Goal: Information Seeking & Learning: Learn about a topic

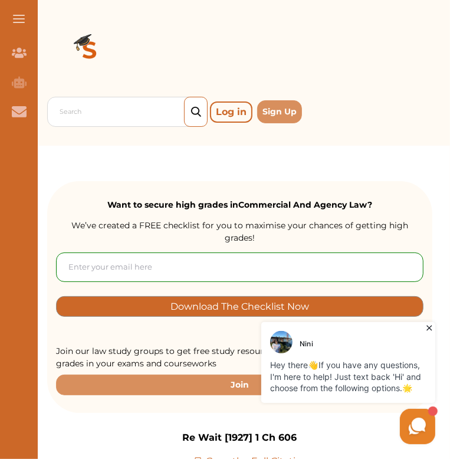
click at [428, 327] on icon at bounding box center [428, 327] width 5 height 5
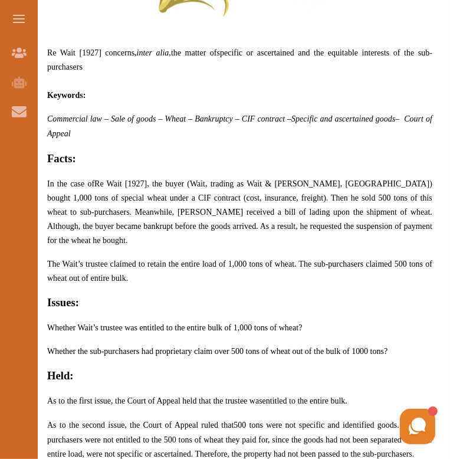
scroll to position [679, 0]
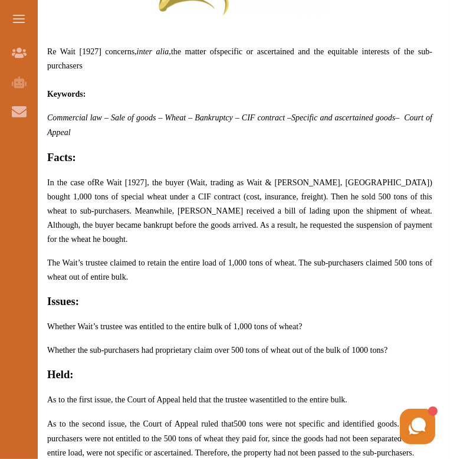
drag, startPoint x: 160, startPoint y: 159, endPoint x: 214, endPoint y: 192, distance: 63.5
click at [214, 192] on span "In the case of Re Wait [1927] , the buyer (Wait, trading as Wait & James, Brist…" at bounding box center [239, 210] width 385 height 65
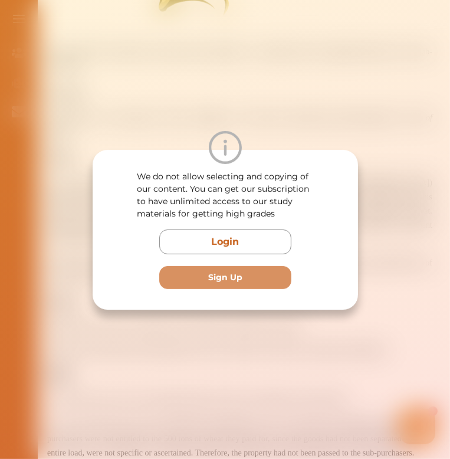
click at [342, 133] on div at bounding box center [226, 147] width 266 height 33
click at [345, 137] on div at bounding box center [226, 147] width 266 height 33
click at [358, 158] on div at bounding box center [226, 147] width 266 height 33
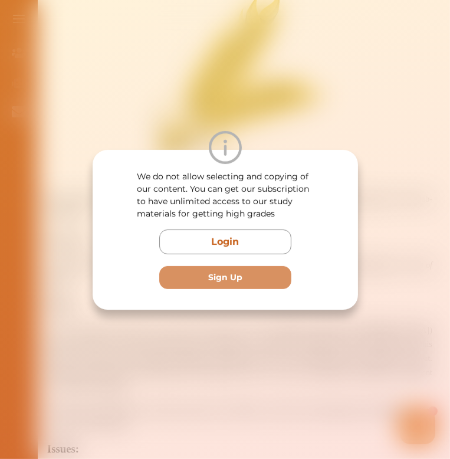
scroll to position [531, 0]
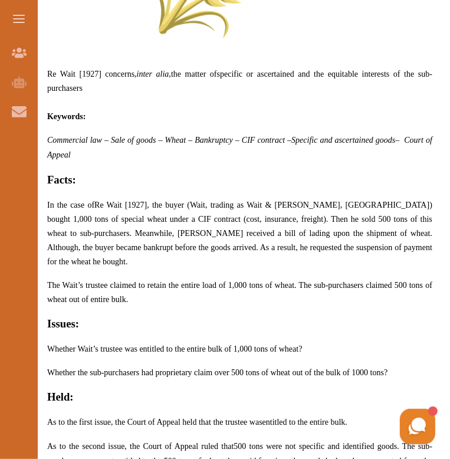
scroll to position [561, 0]
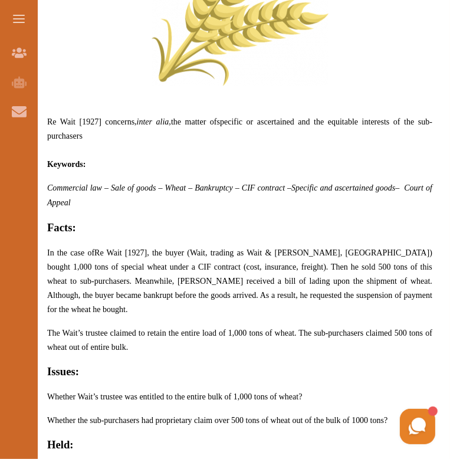
scroll to position [609, 0]
